Goal: Task Accomplishment & Management: Complete application form

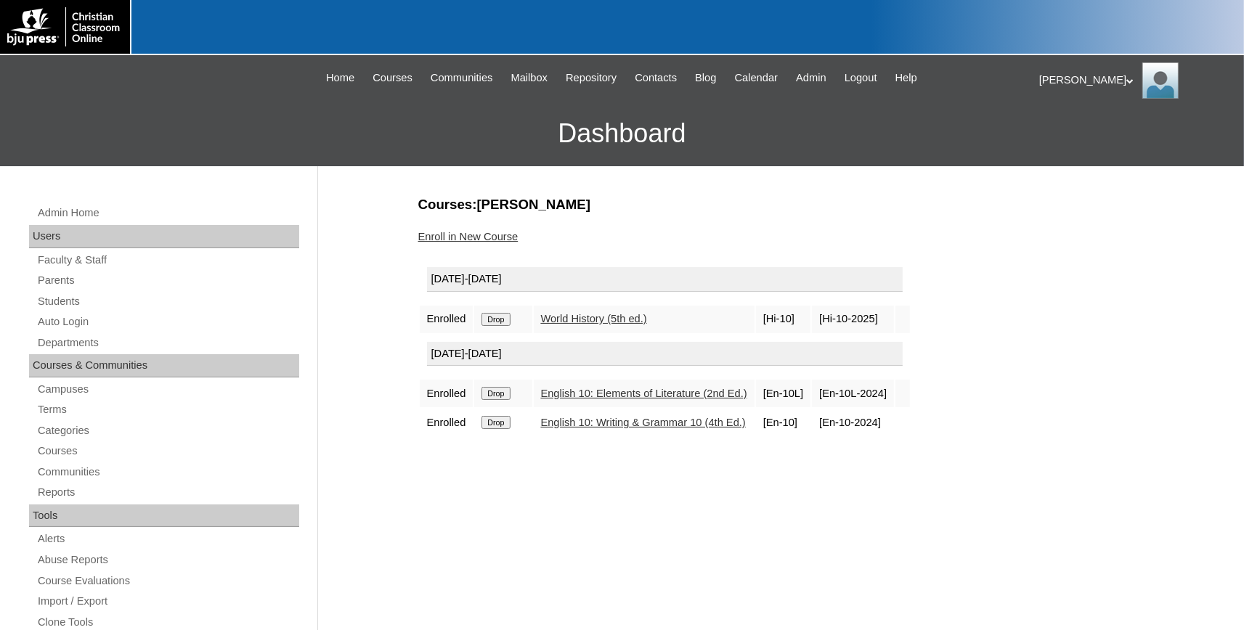
drag, startPoint x: 827, startPoint y: 78, endPoint x: 736, endPoint y: 92, distance: 91.9
click at [826, 78] on span "Admin" at bounding box center [811, 78] width 30 height 17
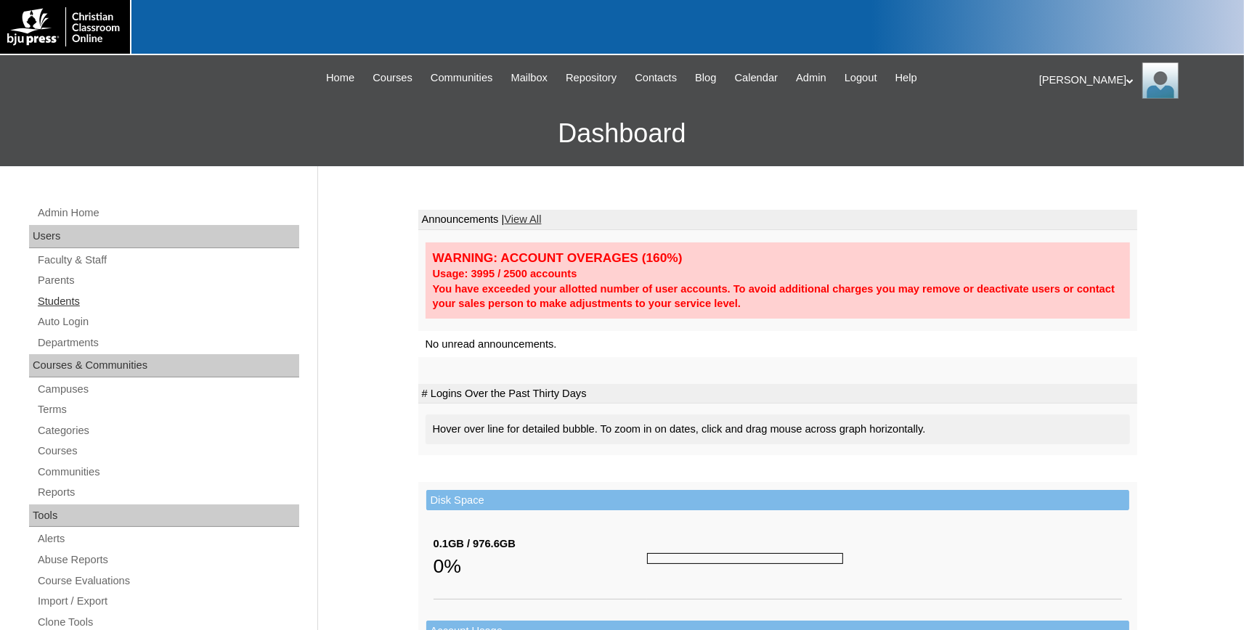
drag, startPoint x: 59, startPoint y: 282, endPoint x: 61, endPoint y: 293, distance: 11.8
click at [60, 282] on link "Parents" at bounding box center [167, 281] width 263 height 18
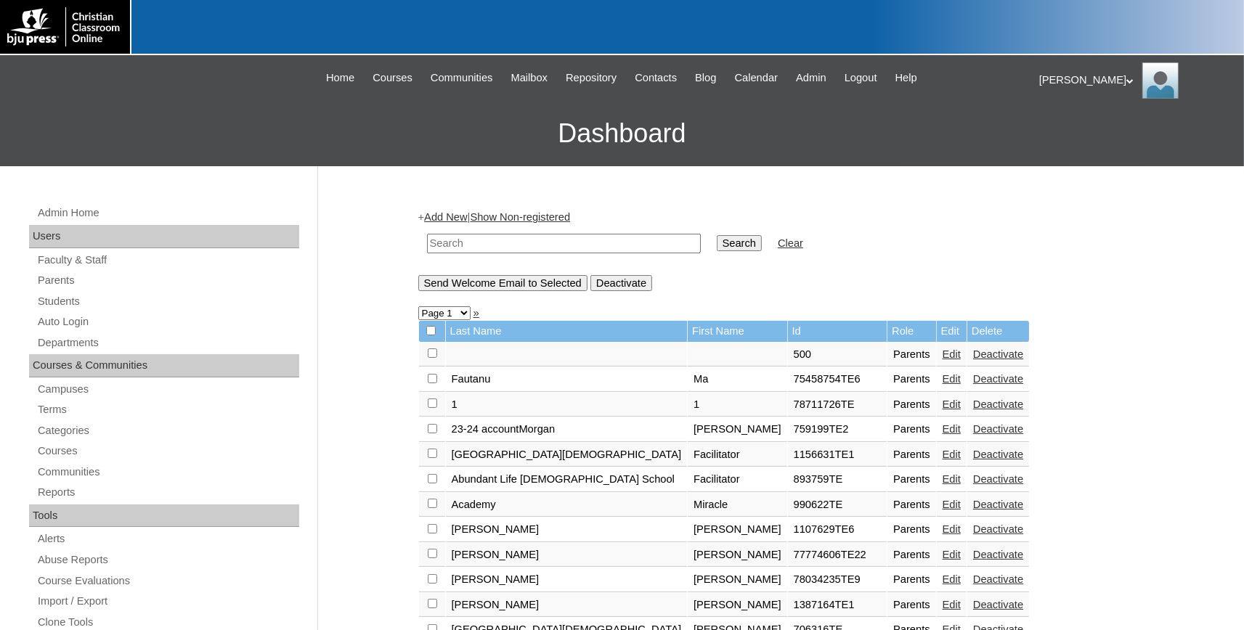
drag, startPoint x: 53, startPoint y: 283, endPoint x: 432, endPoint y: 260, distance: 379.7
click at [56, 283] on link "Parents" at bounding box center [167, 281] width 263 height 18
click at [476, 242] on input "text" at bounding box center [564, 244] width 274 height 20
type input "77521827"
click at [717, 235] on input "Search" at bounding box center [739, 243] width 45 height 16
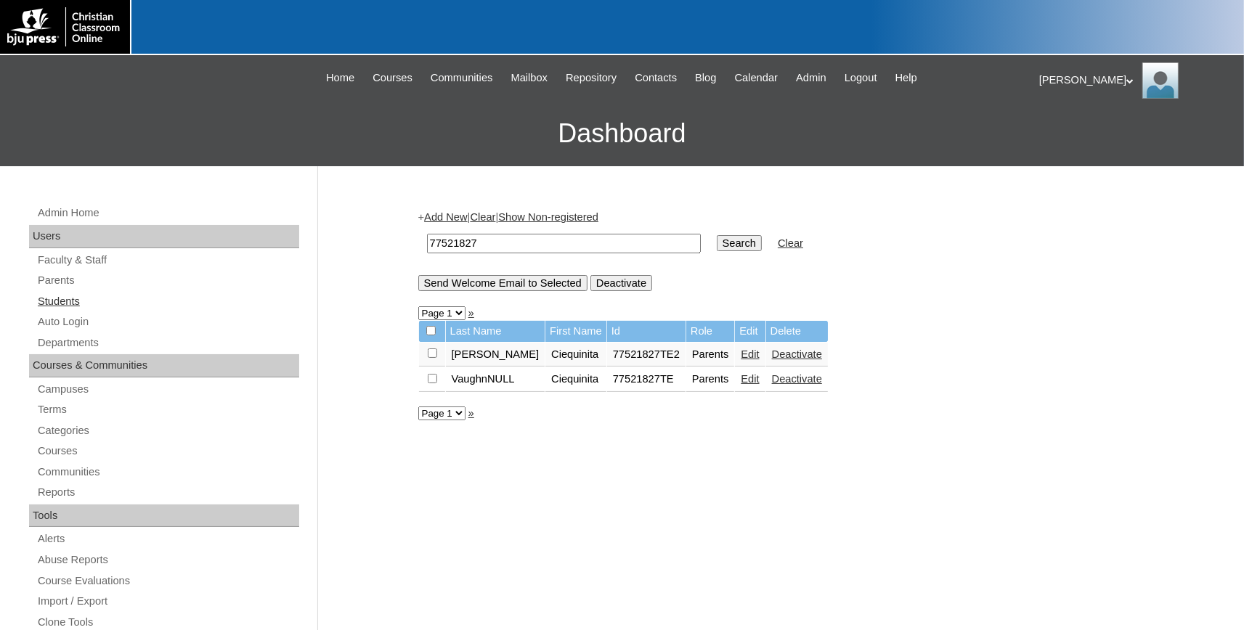
drag, startPoint x: 51, startPoint y: 298, endPoint x: 333, endPoint y: 289, distance: 282.6
click at [52, 298] on link "Students" at bounding box center [167, 302] width 263 height 18
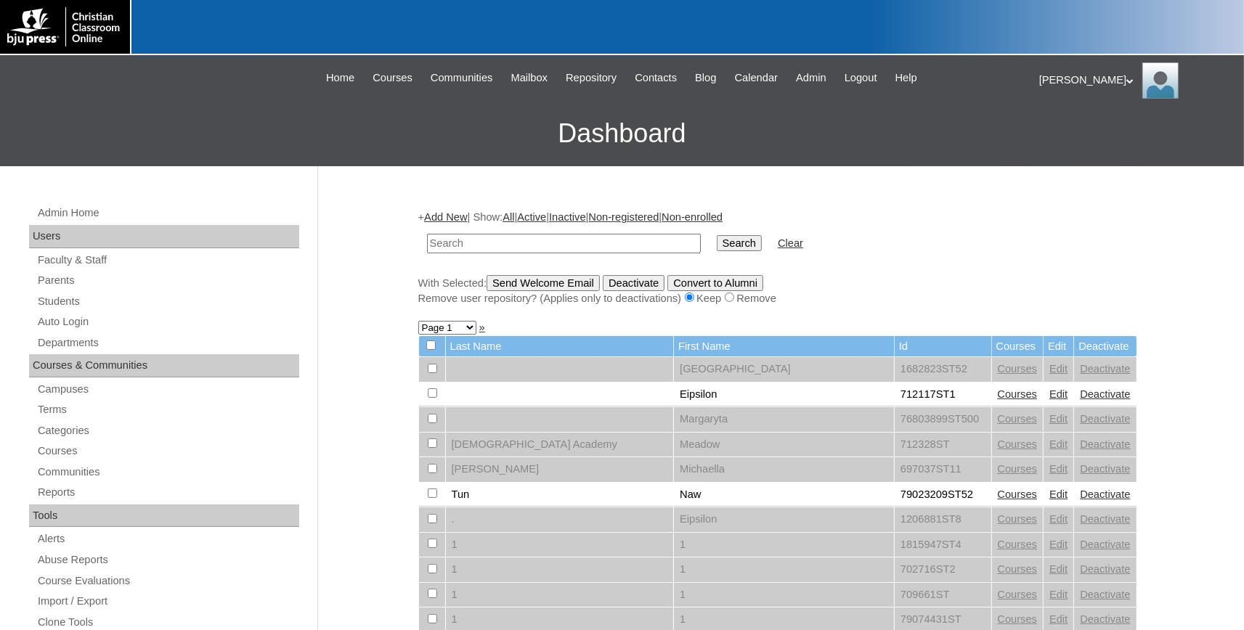
click at [476, 248] on input "text" at bounding box center [564, 244] width 274 height 20
type input "77521827"
click at [717, 243] on input "Search" at bounding box center [739, 243] width 45 height 16
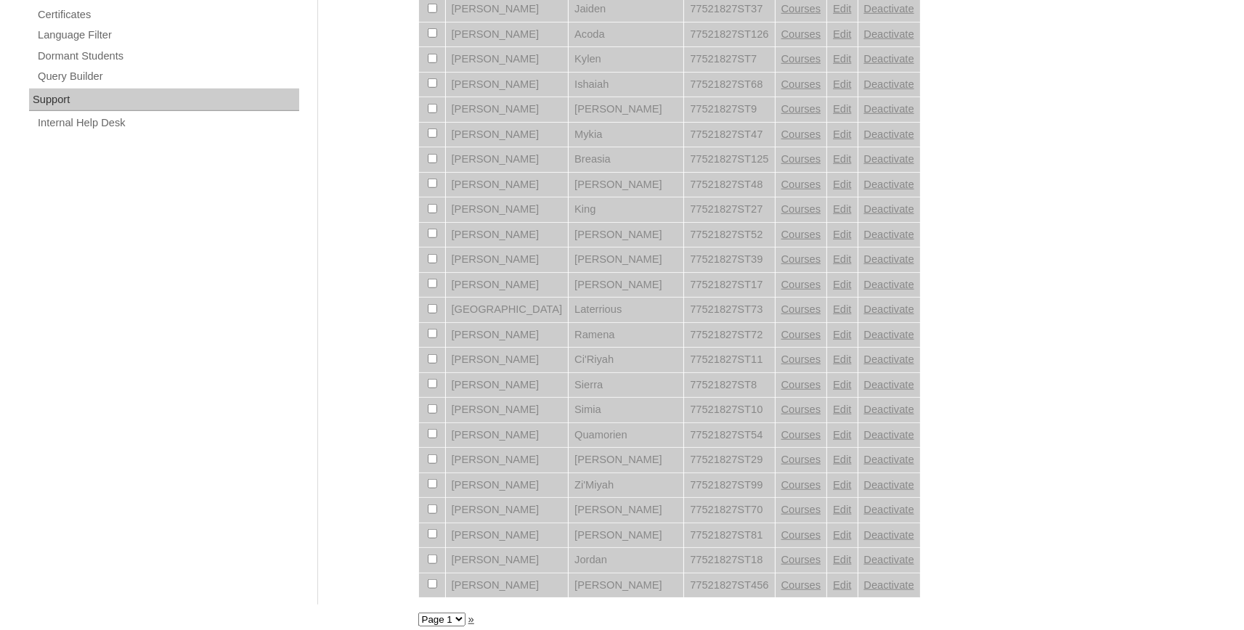
scroll to position [1043, 0]
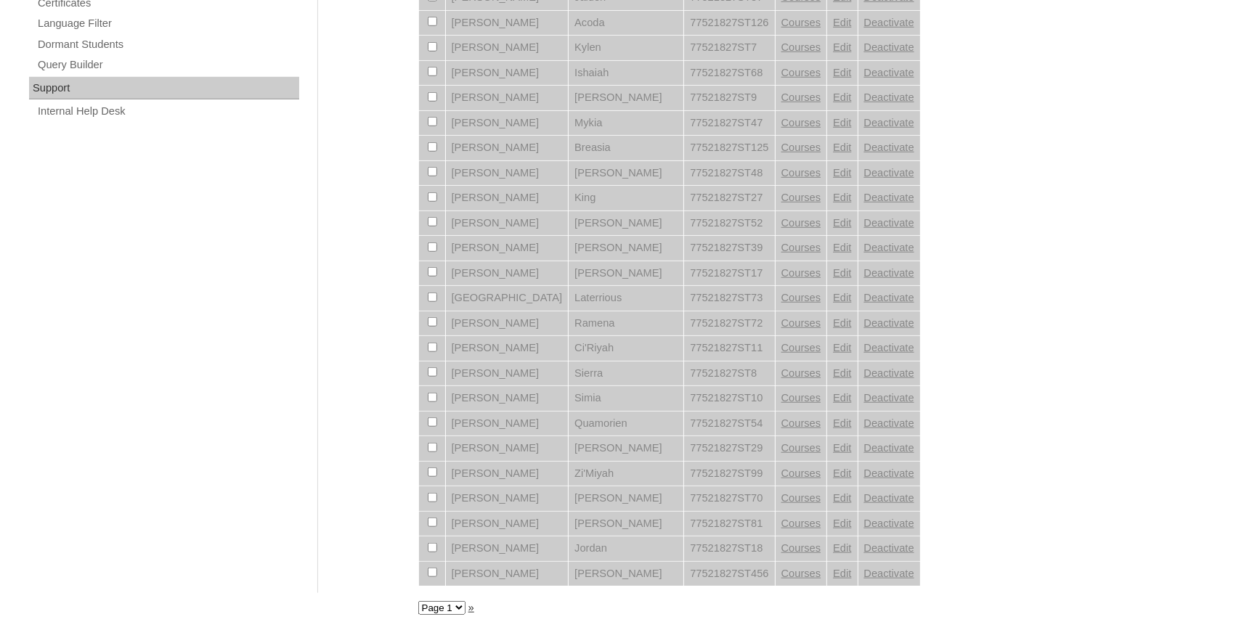
click at [418, 601] on select "Page 1 Page 2 Page 3" at bounding box center [441, 608] width 47 height 14
select select "admin_students.php?q=77521827&submit=Search&page=3"
click option "Page 3" at bounding box center [0, 0] width 0 height 0
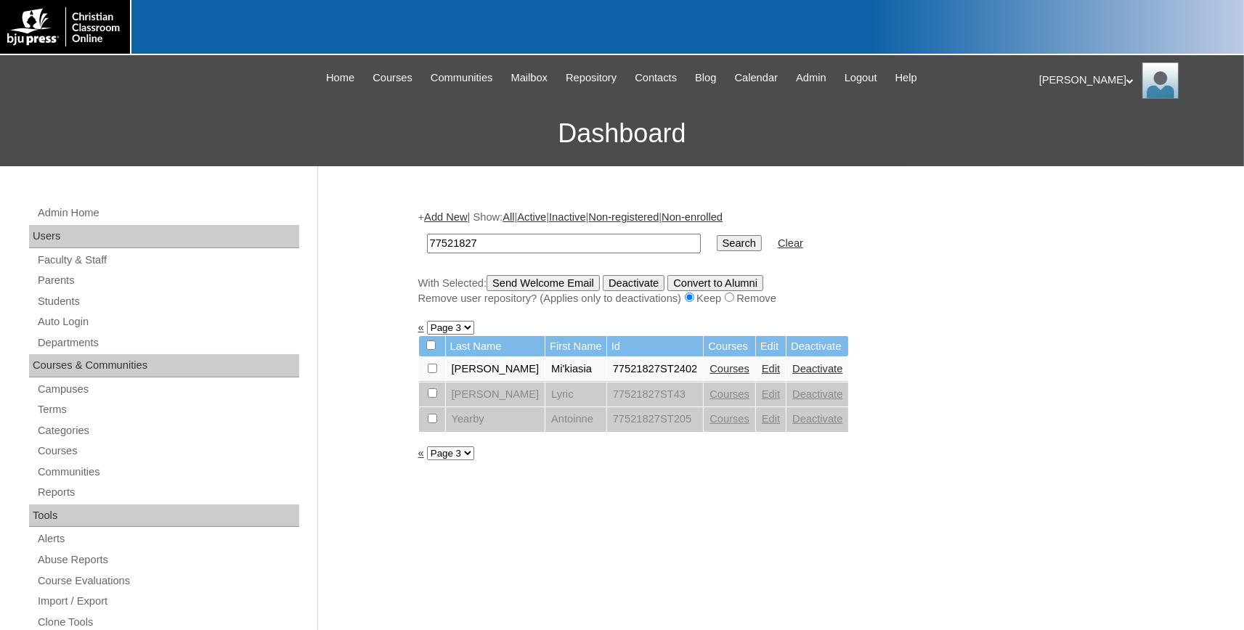
click at [427, 447] on select "Page 1 Page 2 Page 3" at bounding box center [450, 454] width 47 height 14
select select "admin_students.php?q=77521827&submit=Search&page=2"
click option "Page 2" at bounding box center [0, 0] width 0 height 0
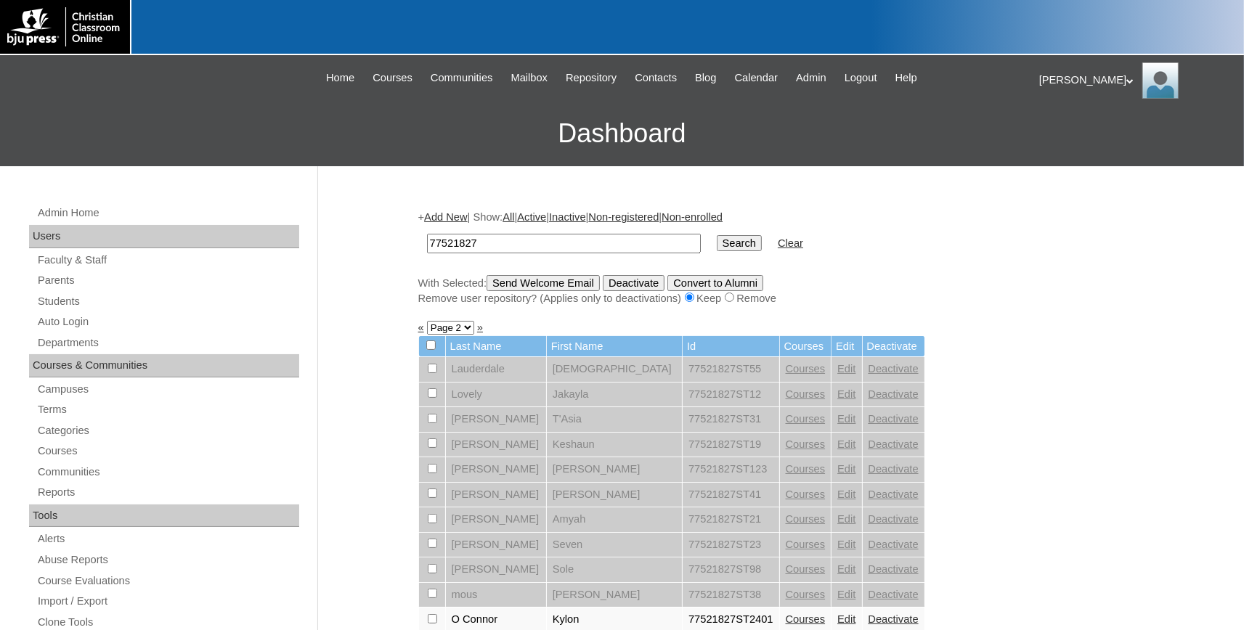
drag, startPoint x: 420, startPoint y: 246, endPoint x: 378, endPoint y: 246, distance: 42.1
click at [427, 246] on input "77521827" at bounding box center [564, 244] width 274 height 20
click at [460, 219] on link "Add New" at bounding box center [445, 217] width 43 height 12
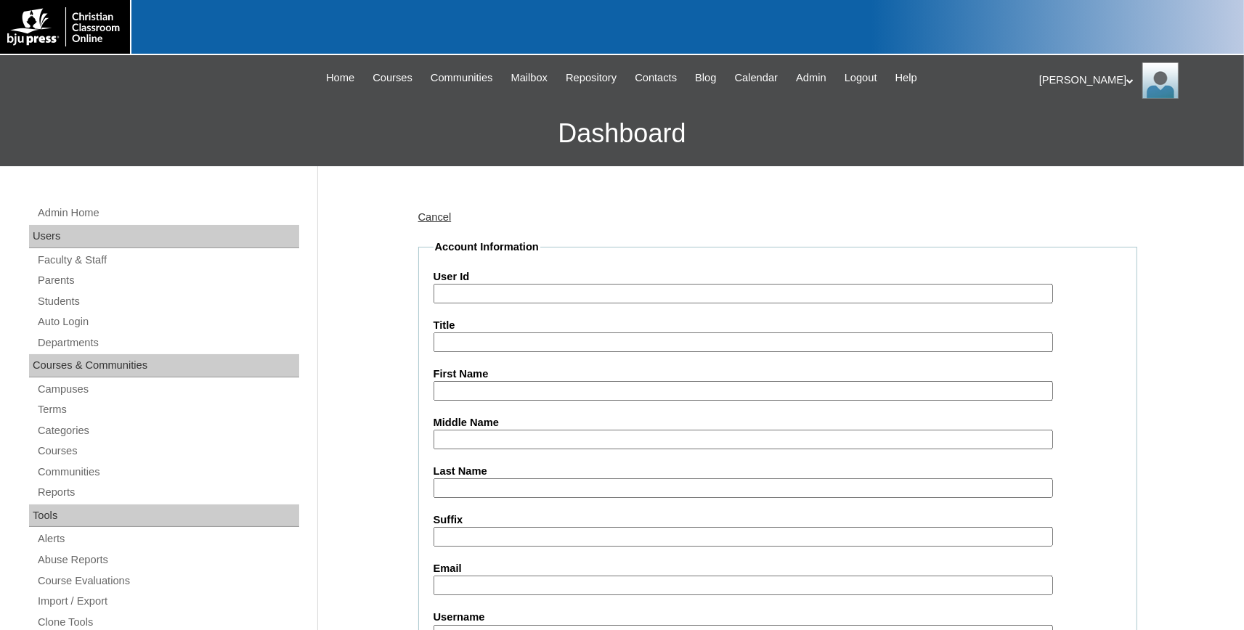
paste input "77521827"
type input "77521827ST2501"
click at [639, 388] on input "First Name" at bounding box center [742, 391] width 619 height 20
type input "t"
type input "Taraji"
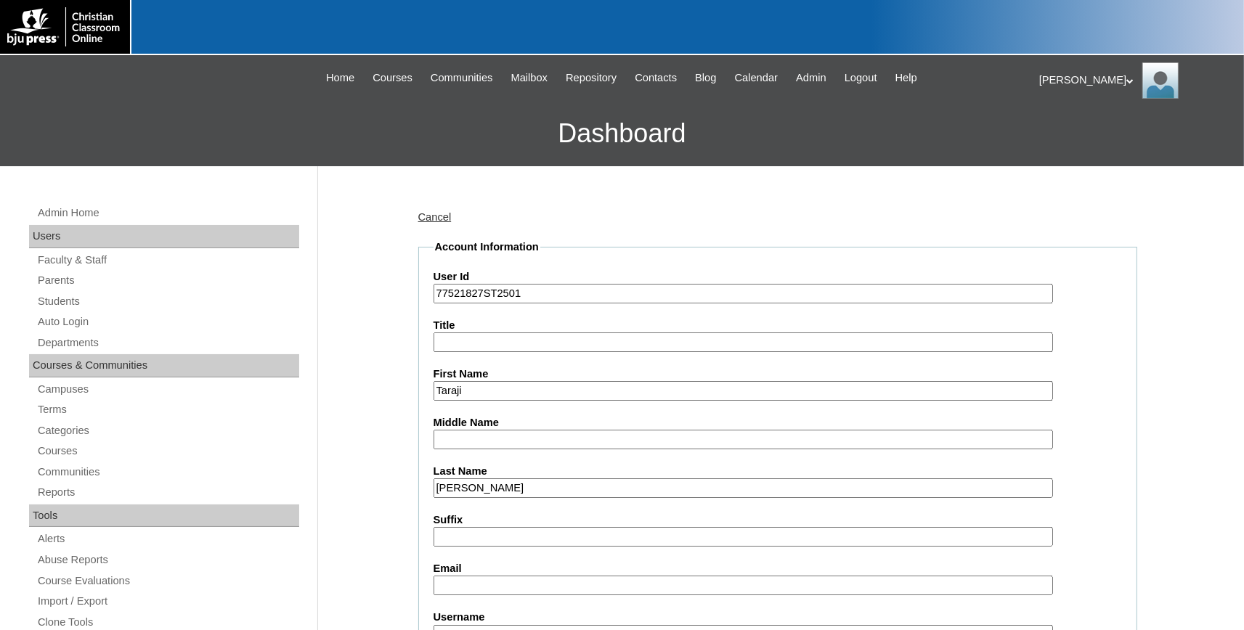
type input "[PERSON_NAME]"
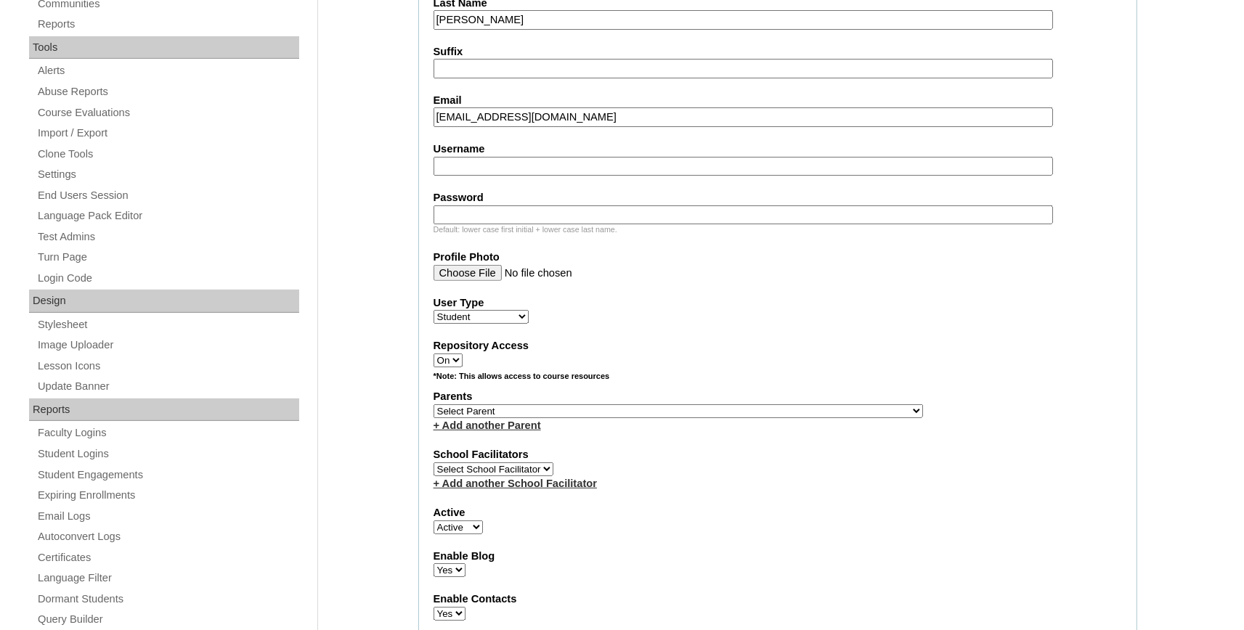
scroll to position [559, 0]
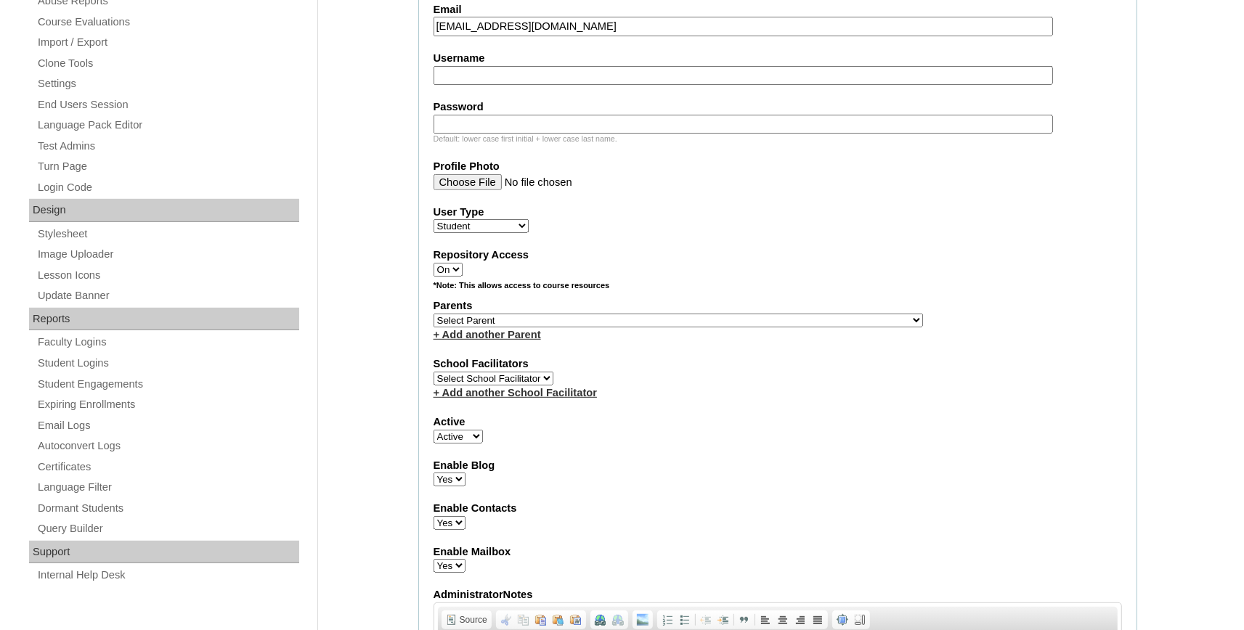
type input "[EMAIL_ADDRESS][DOMAIN_NAME]"
select select "32957"
click option "Vaughn, Ciequinita" at bounding box center [0, 0] width 0 height 0
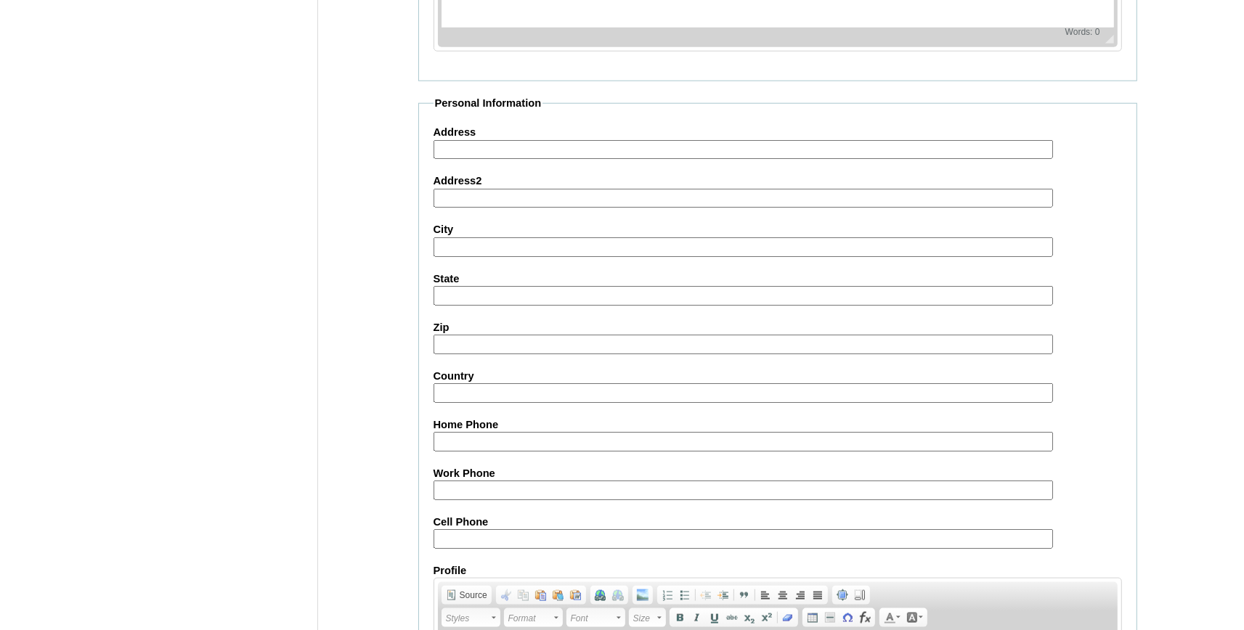
scroll to position [1595, 0]
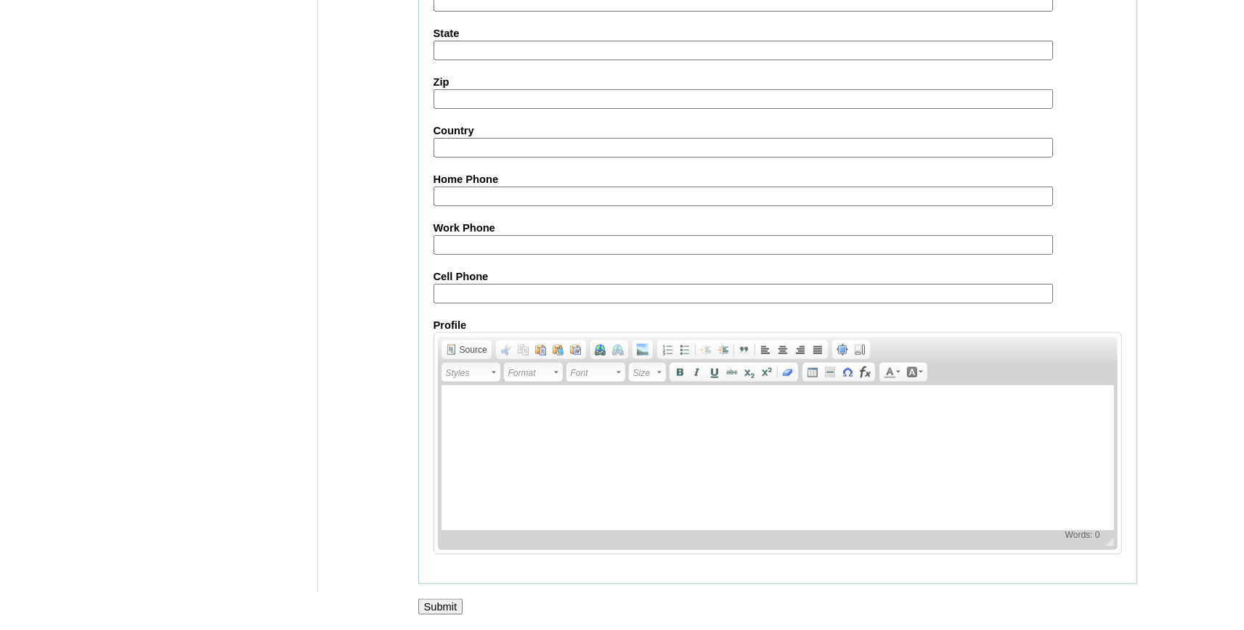
click at [439, 608] on input "Submit" at bounding box center [440, 607] width 45 height 16
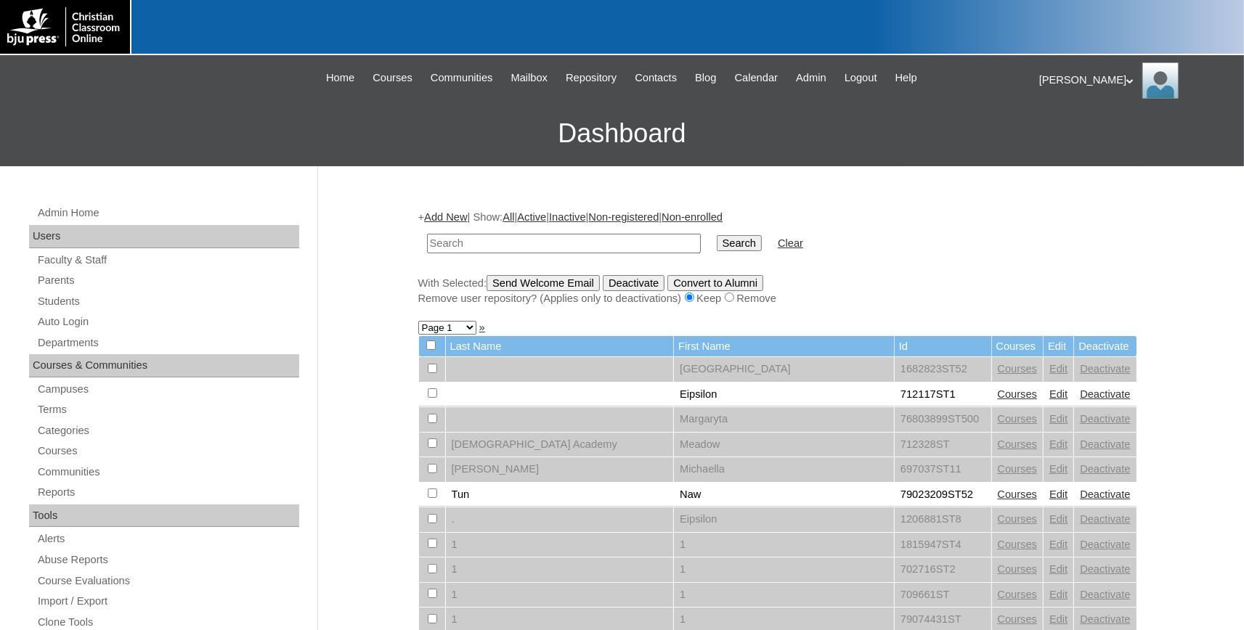
click at [524, 245] on input "text" at bounding box center [564, 244] width 274 height 20
type input "[PERSON_NAME]"
click at [717, 235] on input "Search" at bounding box center [739, 243] width 45 height 16
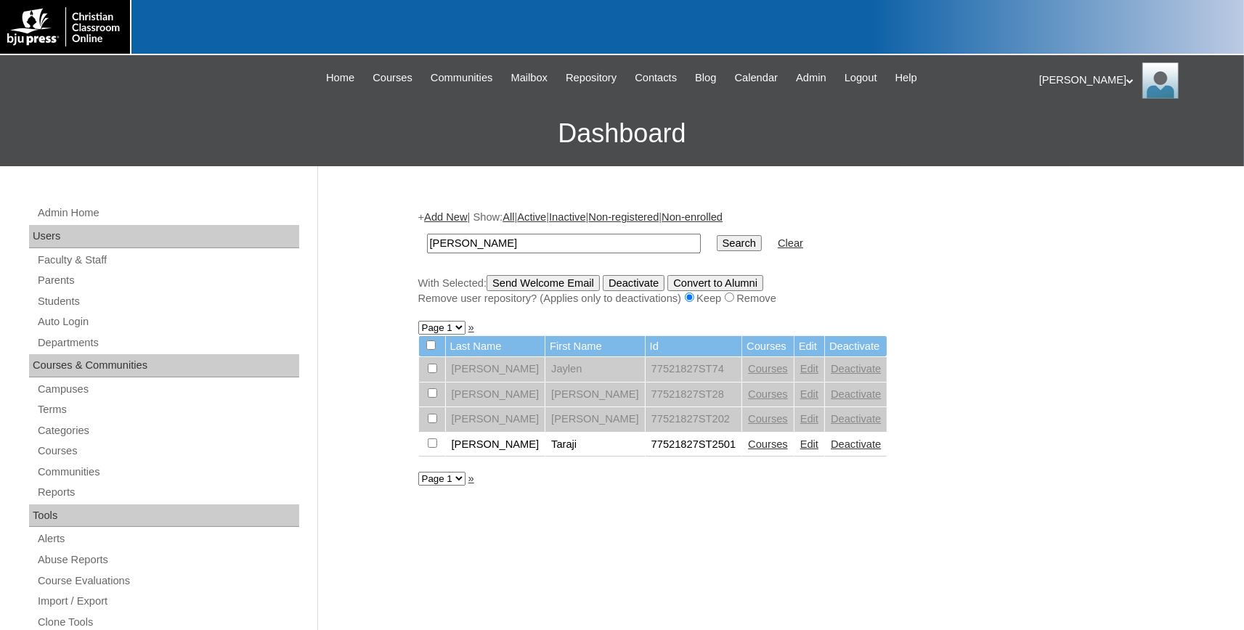
click at [748, 450] on link "Courses" at bounding box center [768, 445] width 40 height 12
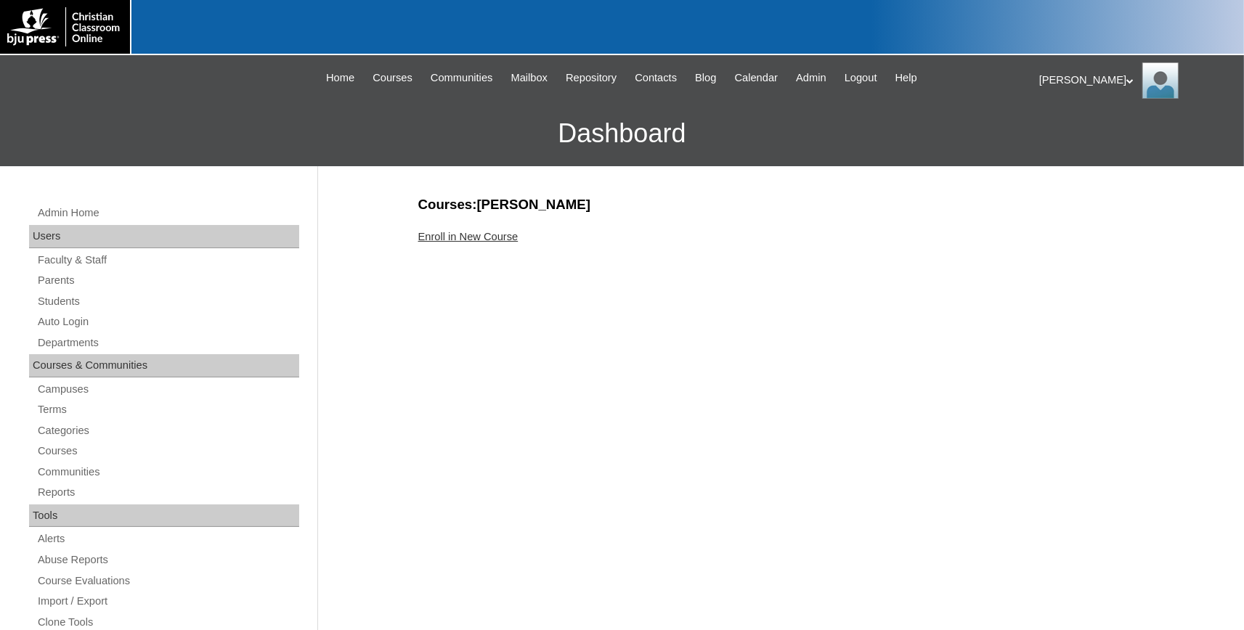
click at [489, 235] on link "Enroll in New Course" at bounding box center [468, 237] width 100 height 12
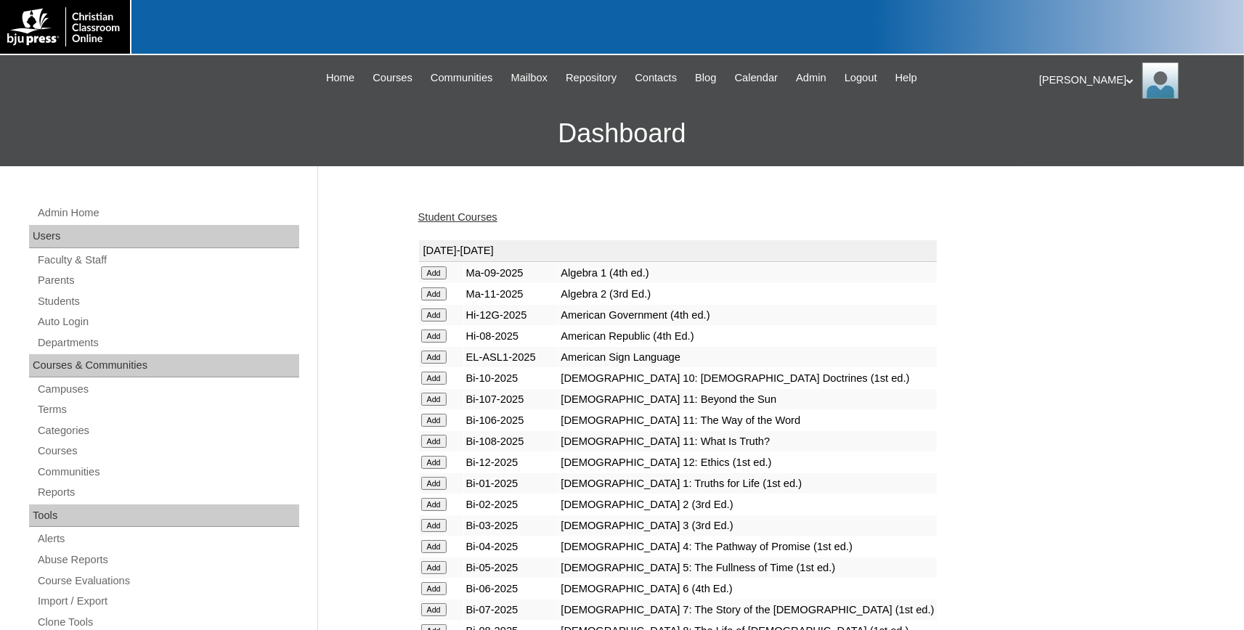
click at [432, 266] on form "Add" at bounding box center [441, 272] width 40 height 12
drag, startPoint x: 431, startPoint y: 275, endPoint x: 503, endPoint y: 290, distance: 73.3
click at [431, 275] on input "Add" at bounding box center [433, 272] width 25 height 13
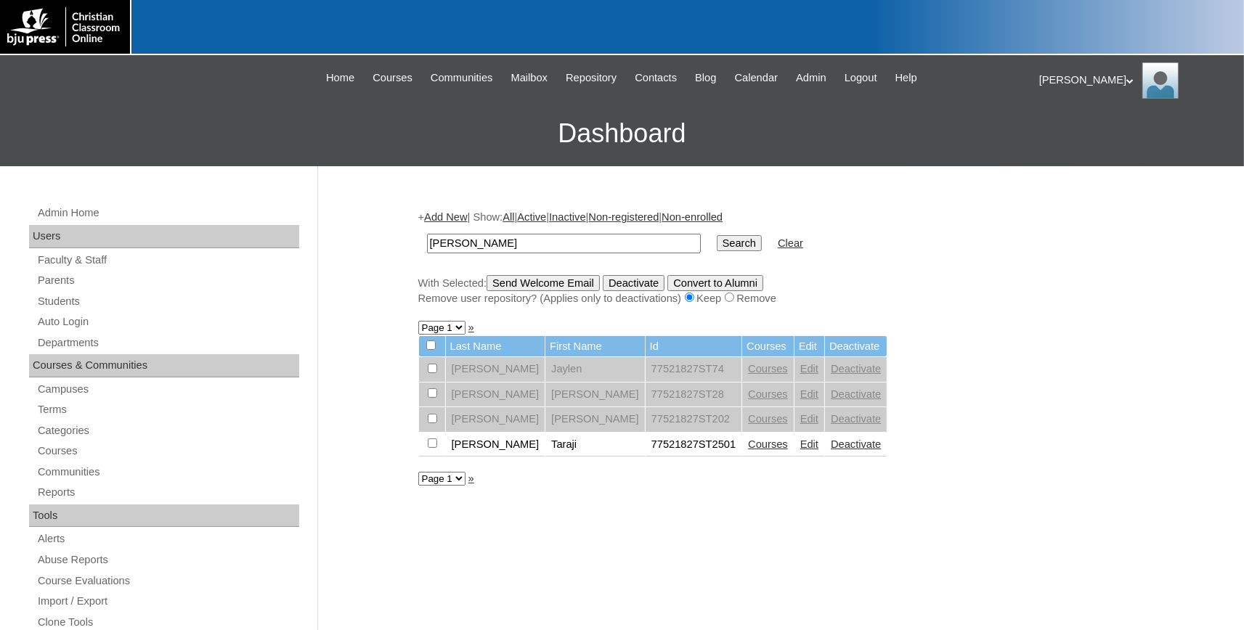
drag, startPoint x: 431, startPoint y: 449, endPoint x: 518, endPoint y: 371, distance: 116.7
click at [434, 447] on input "checkbox" at bounding box center [432, 443] width 9 height 9
checkbox input "true"
click at [557, 287] on input "Send Welcome Email" at bounding box center [543, 283] width 113 height 16
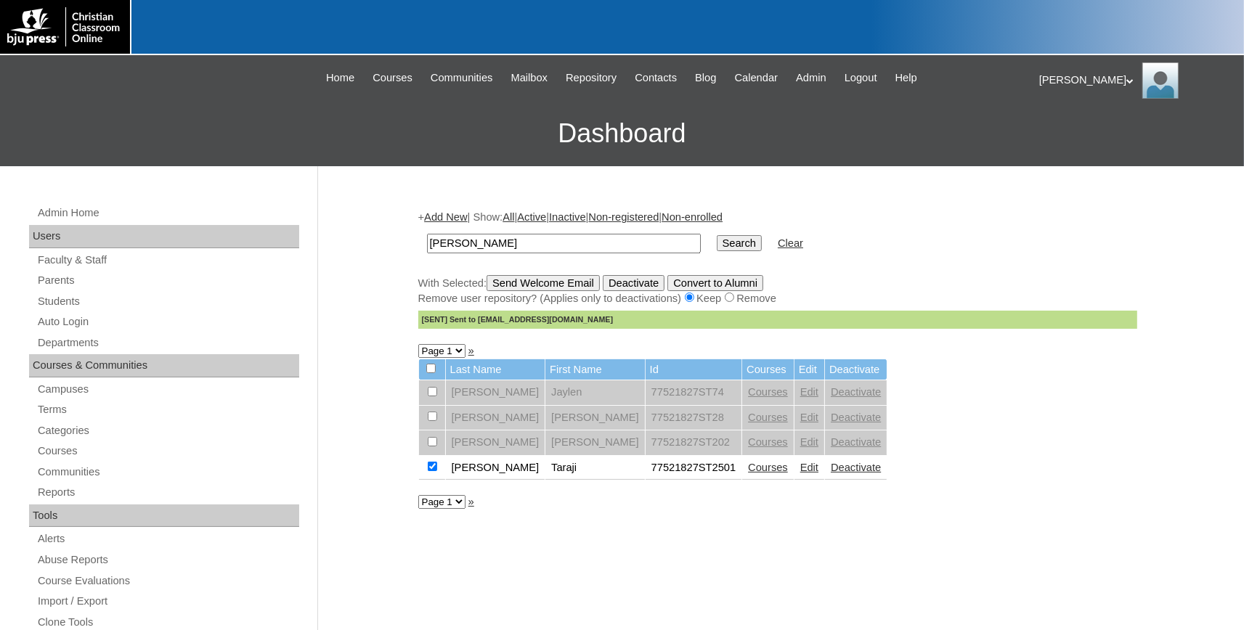
drag, startPoint x: 625, startPoint y: 328, endPoint x: 473, endPoint y: 328, distance: 151.8
click at [473, 328] on div "[SENT] Sent to [EMAIL_ADDRESS][DOMAIN_NAME]" at bounding box center [777, 320] width 719 height 18
copy div "[EMAIL_ADDRESS][DOMAIN_NAME]"
